Goal: Task Accomplishment & Management: Manage account settings

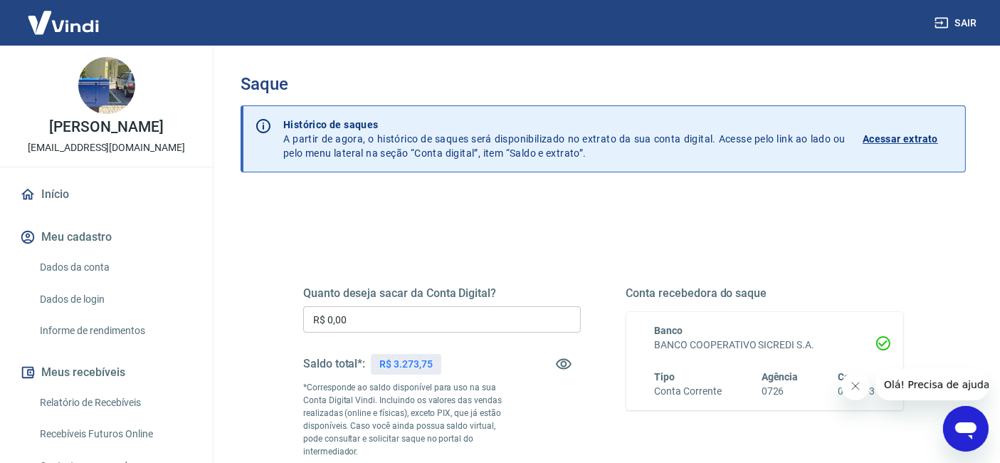
click at [884, 132] on p "Acessar extrato" at bounding box center [899, 139] width 75 height 14
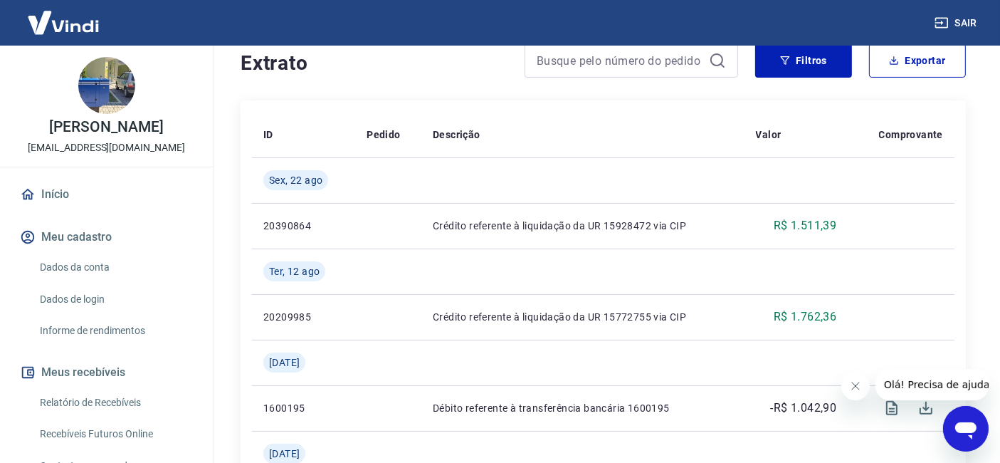
scroll to position [316, 0]
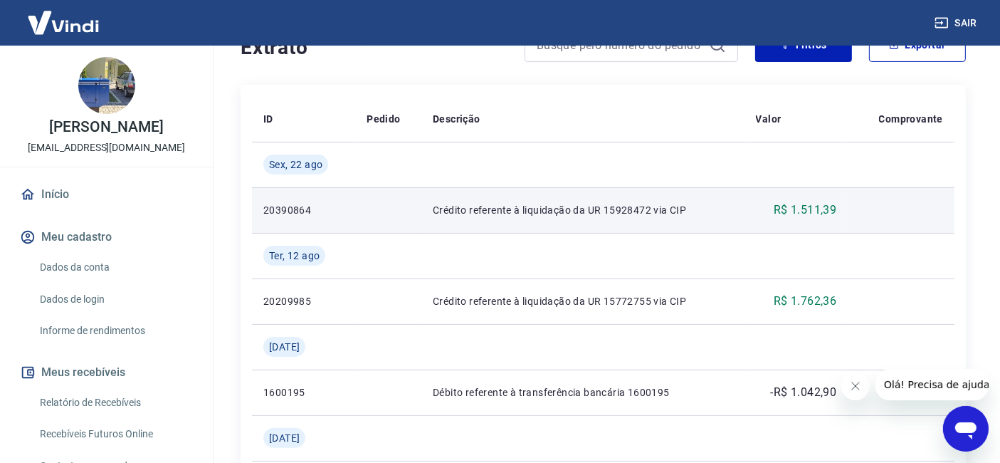
click at [504, 226] on td "Crédito referente à liquidação da UR 15928472 via CIP" at bounding box center [582, 210] width 323 height 46
click at [533, 226] on td "Crédito referente à liquidação da UR 15928472 via CIP" at bounding box center [582, 210] width 323 height 46
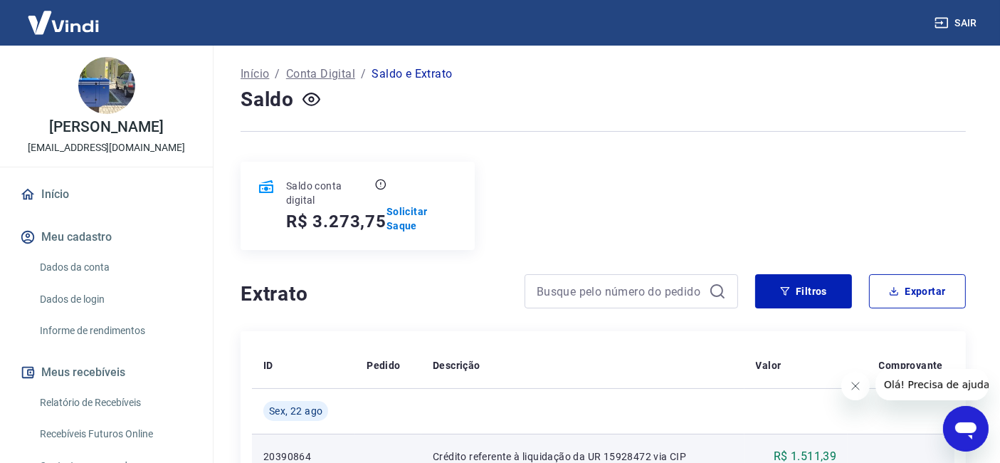
scroll to position [0, 0]
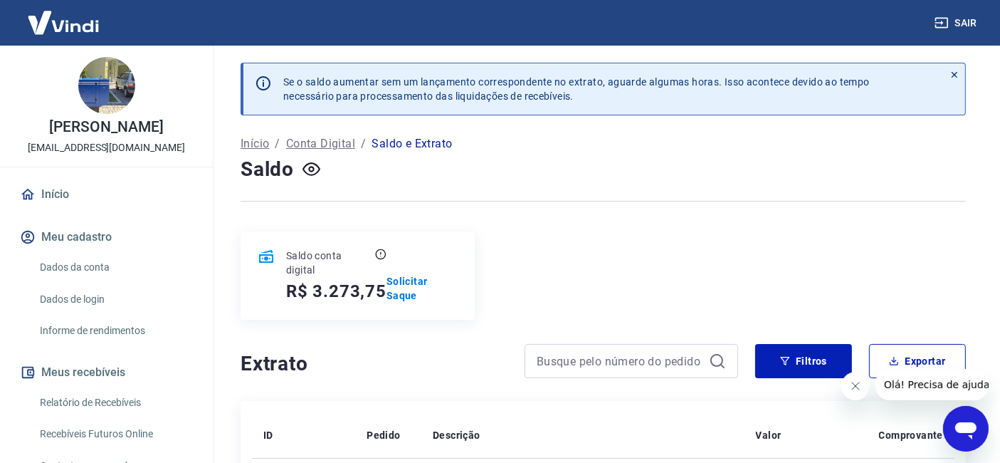
click at [423, 145] on p "Saldo e Extrato" at bounding box center [411, 143] width 80 height 17
click at [403, 288] on p "Solicitar Saque" at bounding box center [421, 288] width 71 height 28
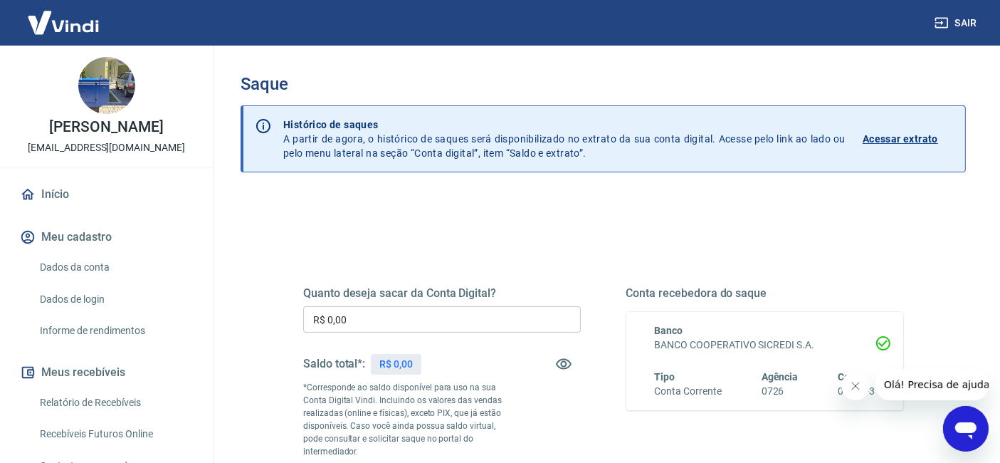
click at [432, 313] on input "R$ 0,00" at bounding box center [442, 319] width 278 height 26
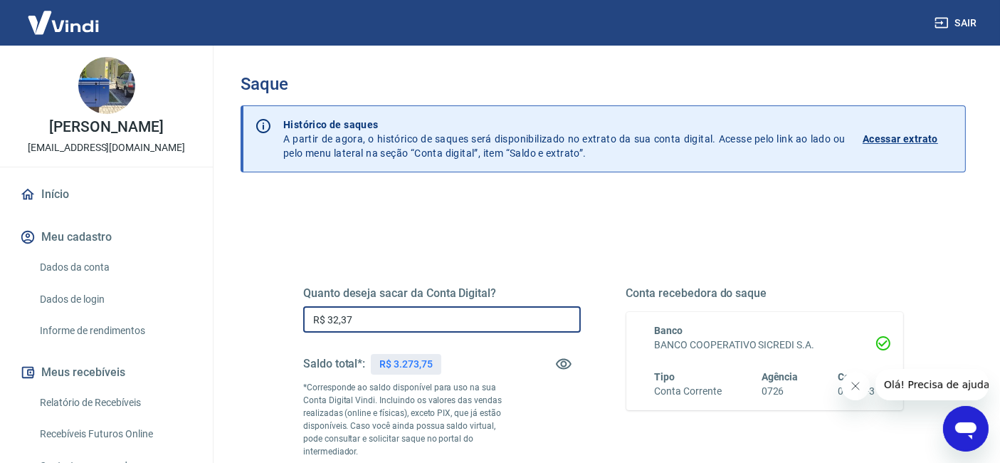
drag, startPoint x: 431, startPoint y: 313, endPoint x: 438, endPoint y: 327, distance: 15.9
click at [439, 328] on input "R$ 32,37" at bounding box center [442, 319] width 278 height 26
drag, startPoint x: 380, startPoint y: 320, endPoint x: 324, endPoint y: 315, distance: 55.7
click at [324, 315] on input "R$ 32,37" at bounding box center [442, 319] width 278 height 26
type input "R$ 3.273,75"
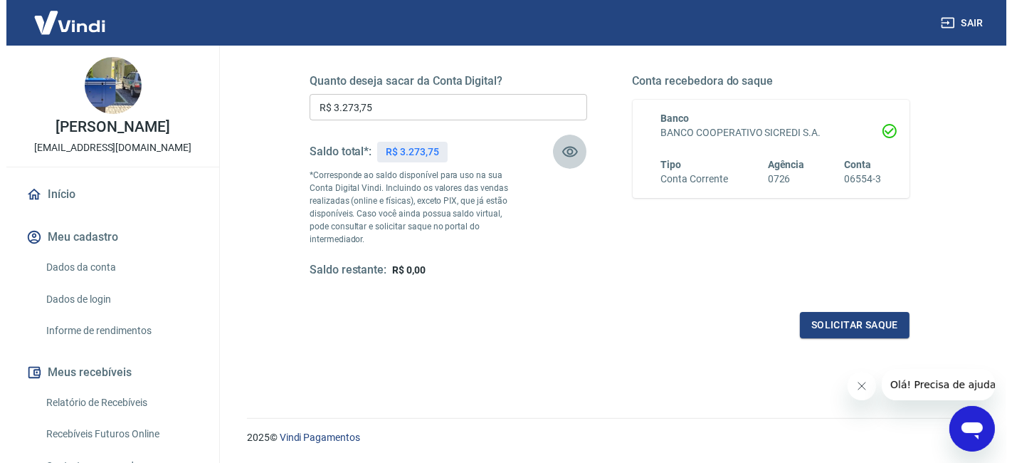
scroll to position [237, 0]
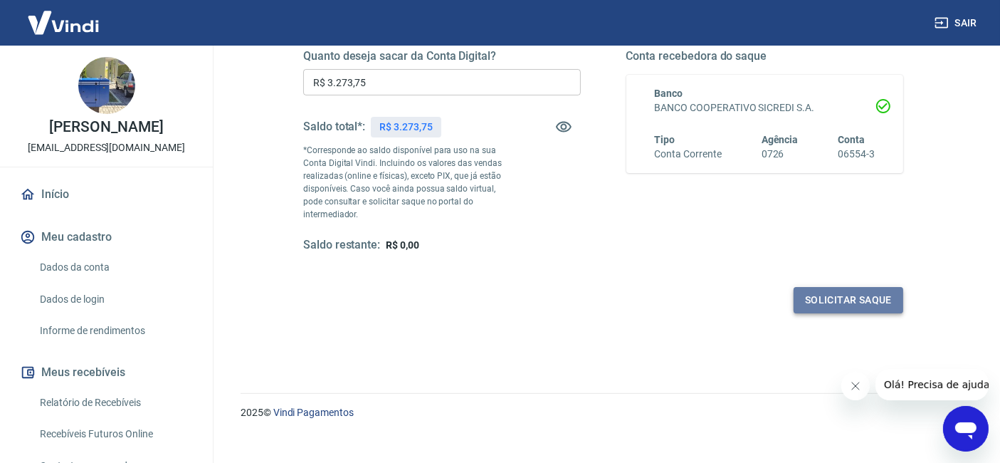
click at [824, 295] on button "Solicitar saque" at bounding box center [848, 300] width 110 height 26
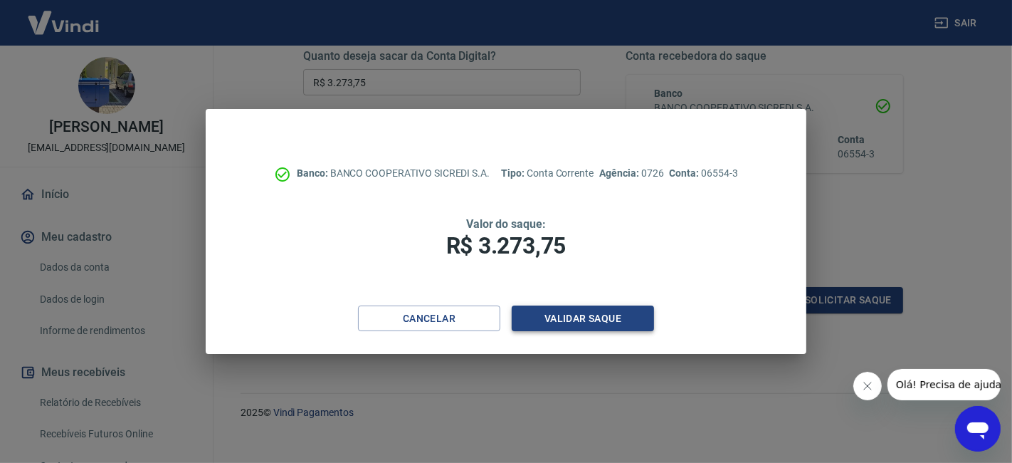
click at [561, 315] on button "Validar saque" at bounding box center [583, 318] width 142 height 26
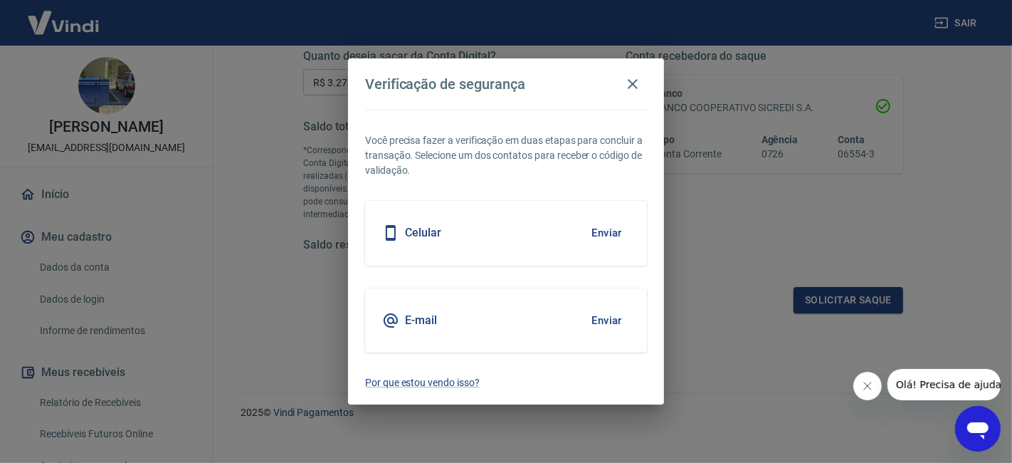
click at [507, 238] on div "Celular Enviar" at bounding box center [506, 233] width 282 height 64
click at [616, 229] on button "Enviar" at bounding box center [606, 233] width 46 height 30
click at [606, 322] on button "Enviar" at bounding box center [606, 320] width 46 height 30
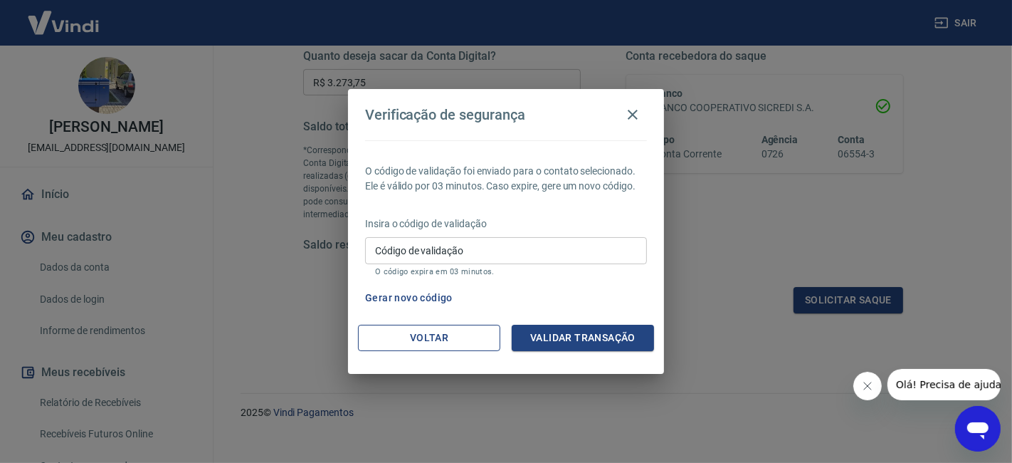
click at [453, 339] on button "Voltar" at bounding box center [429, 337] width 142 height 26
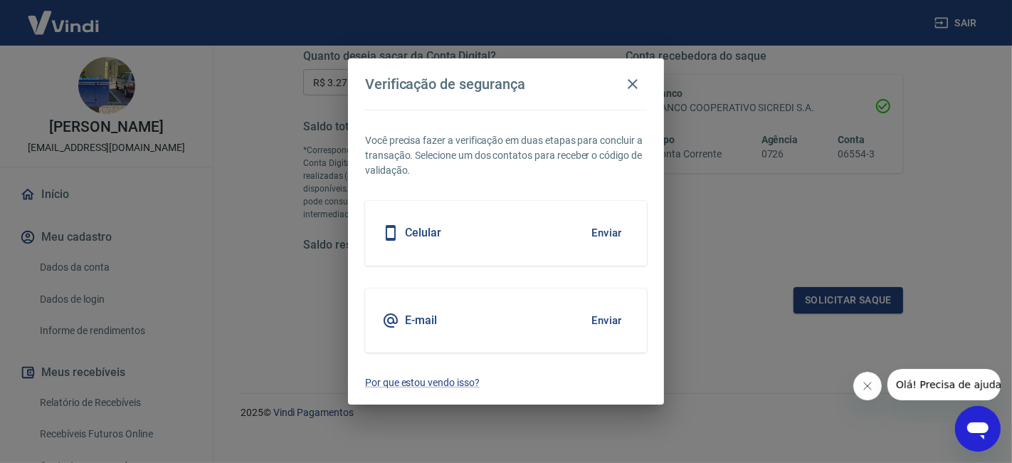
click at [603, 320] on button "Enviar" at bounding box center [606, 320] width 46 height 30
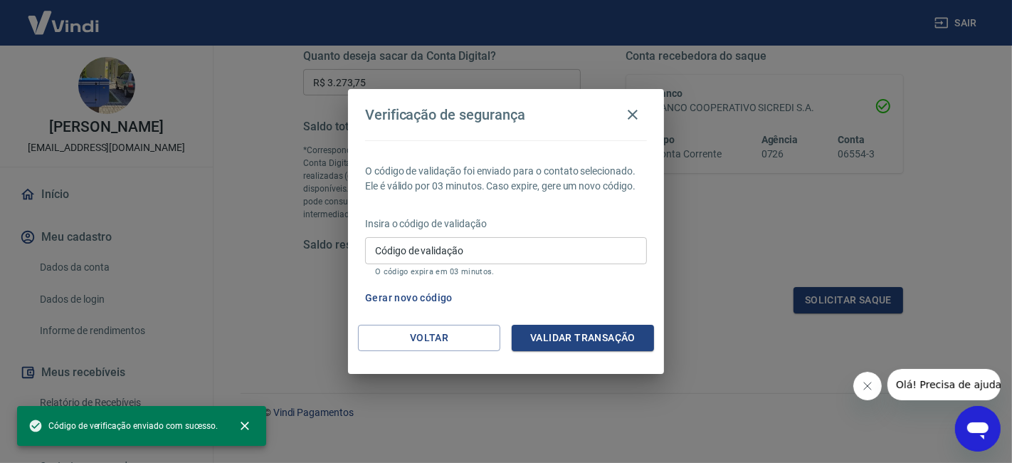
click at [449, 256] on input "Código de validação" at bounding box center [506, 250] width 282 height 26
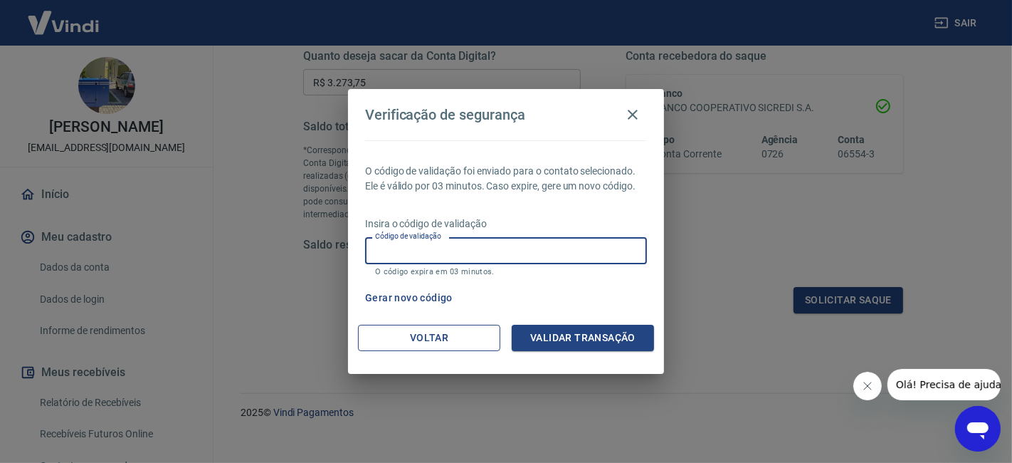
click at [468, 328] on button "Voltar" at bounding box center [429, 337] width 142 height 26
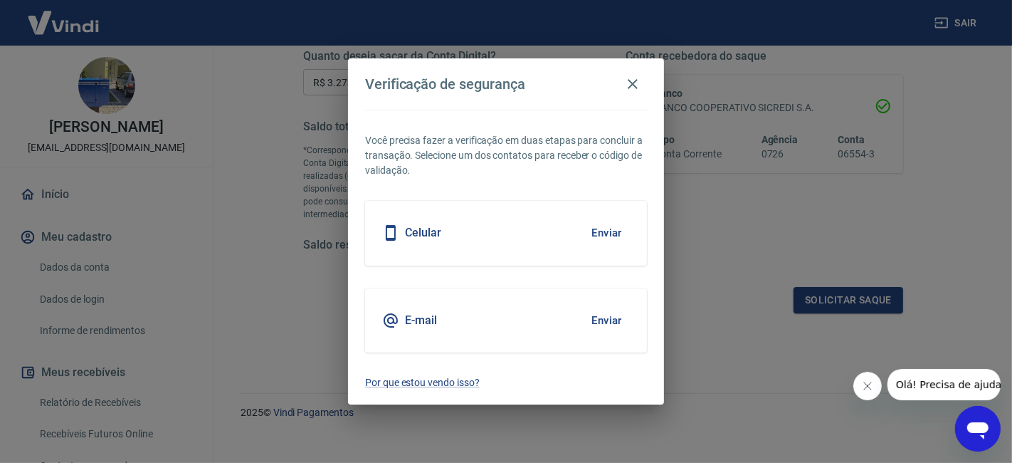
click at [602, 310] on button "Enviar" at bounding box center [606, 320] width 46 height 30
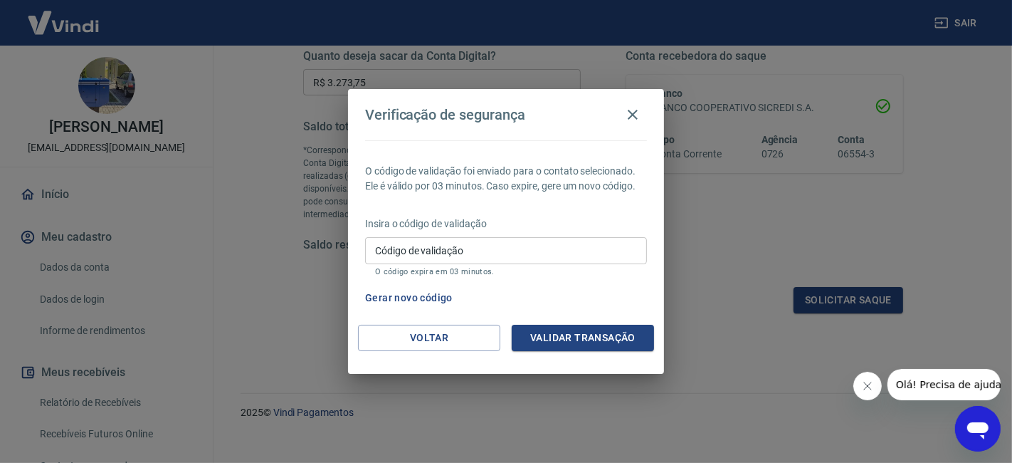
click at [424, 323] on div "O código de validação foi enviado para o contato selecionado. Ele é válido por …" at bounding box center [506, 232] width 316 height 184
click at [635, 109] on icon "button" at bounding box center [632, 114] width 17 height 17
